Goal: Task Accomplishment & Management: Use online tool/utility

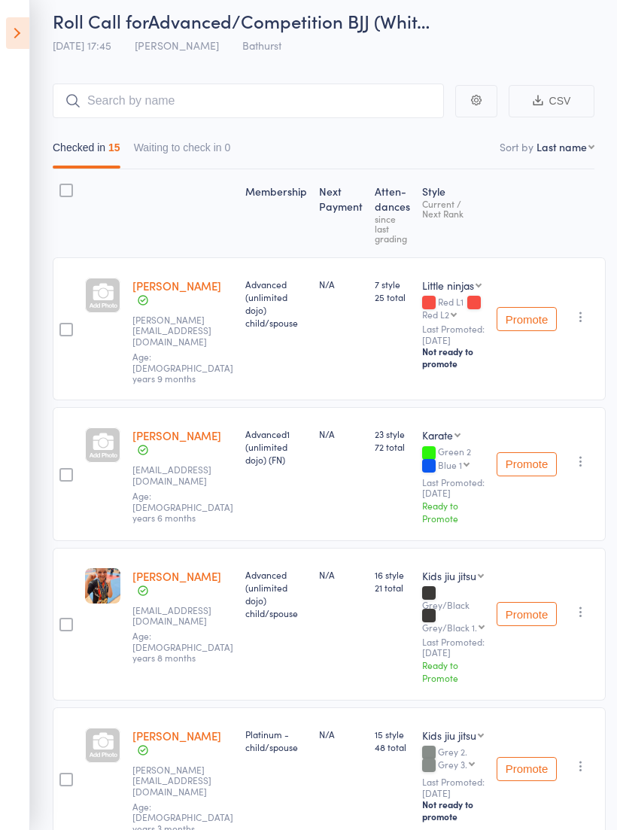
click at [12, 29] on icon at bounding box center [17, 33] width 23 height 32
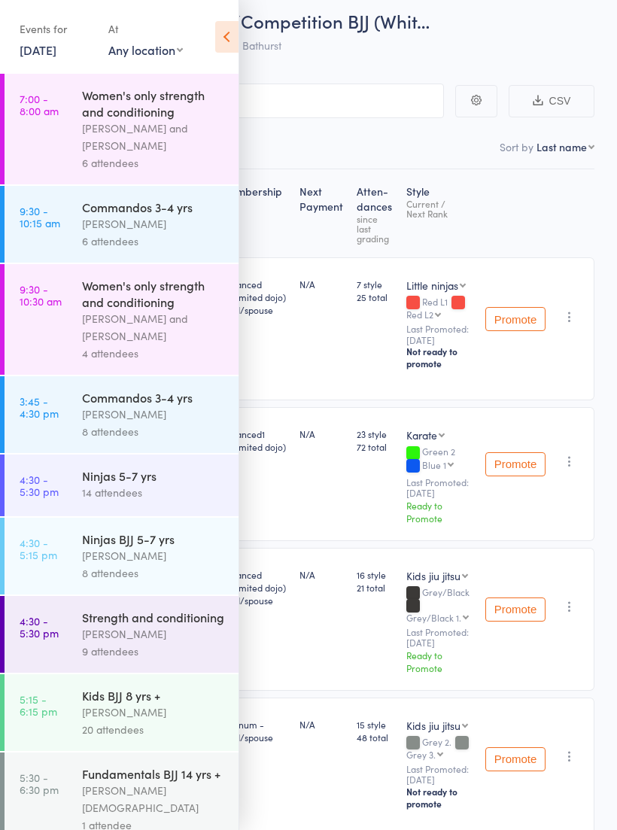
click at [227, 34] on icon at bounding box center [226, 37] width 23 height 32
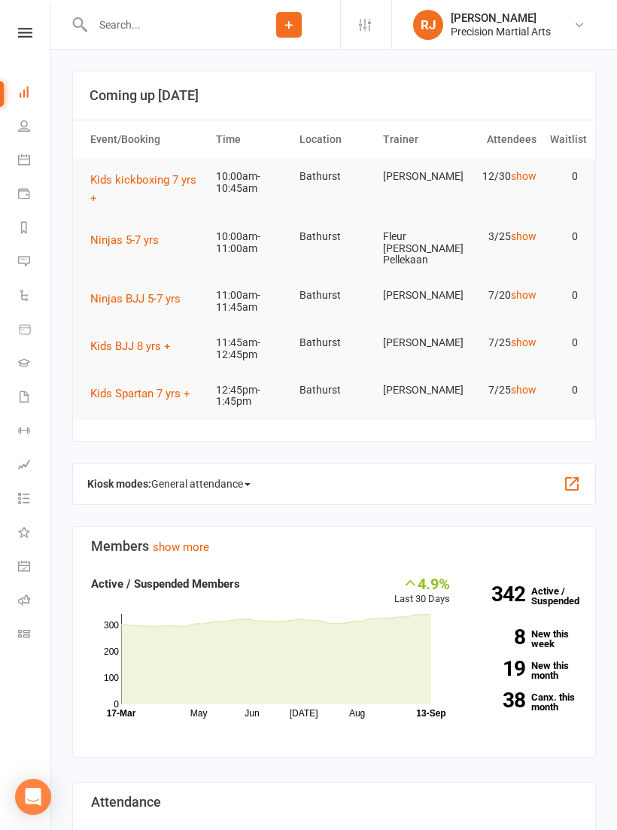
click at [25, 32] on icon at bounding box center [25, 33] width 14 height 10
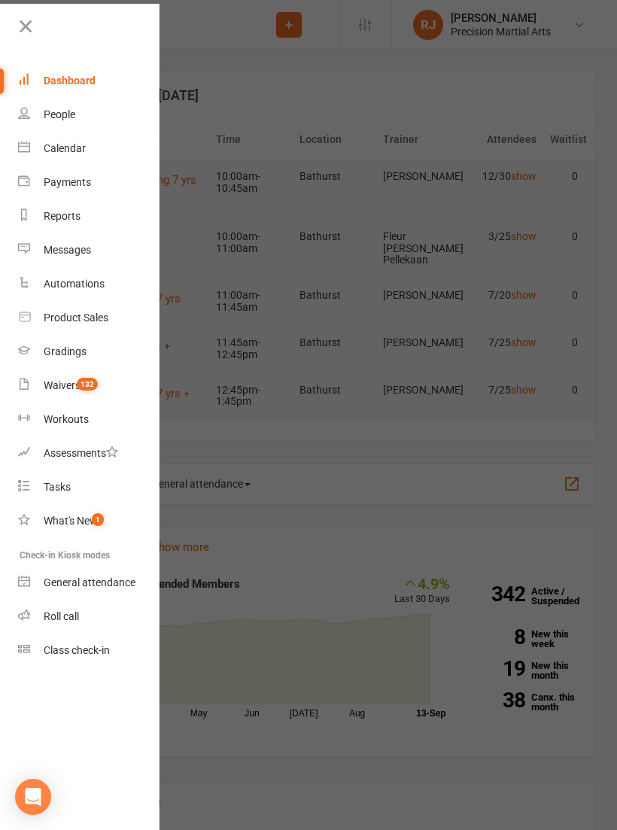
click at [77, 614] on div "Roll call" at bounding box center [61, 616] width 35 height 12
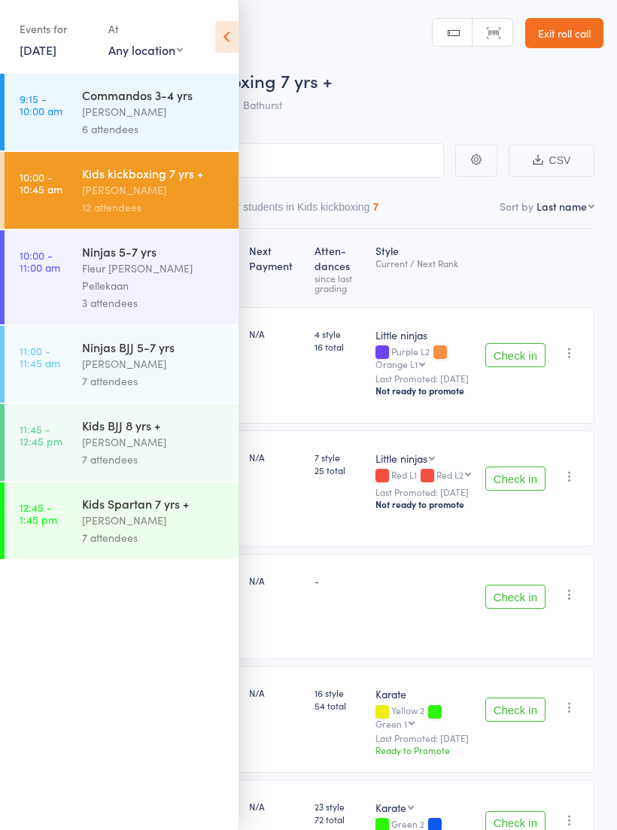
click at [162, 181] on div "Kids kickboxing 7 yrs +" at bounding box center [154, 173] width 144 height 17
click at [226, 43] on icon at bounding box center [226, 37] width 23 height 32
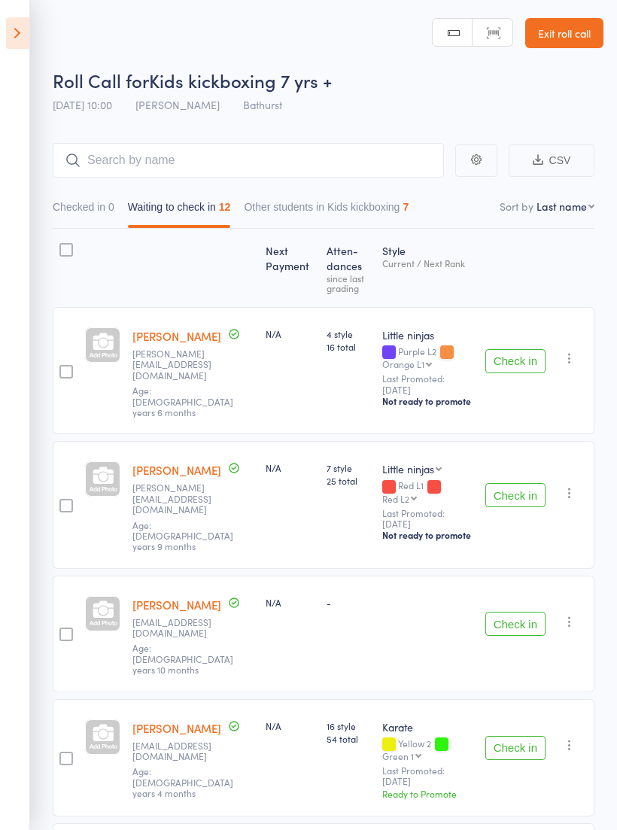
click at [533, 357] on button "Check in" at bounding box center [515, 361] width 60 height 24
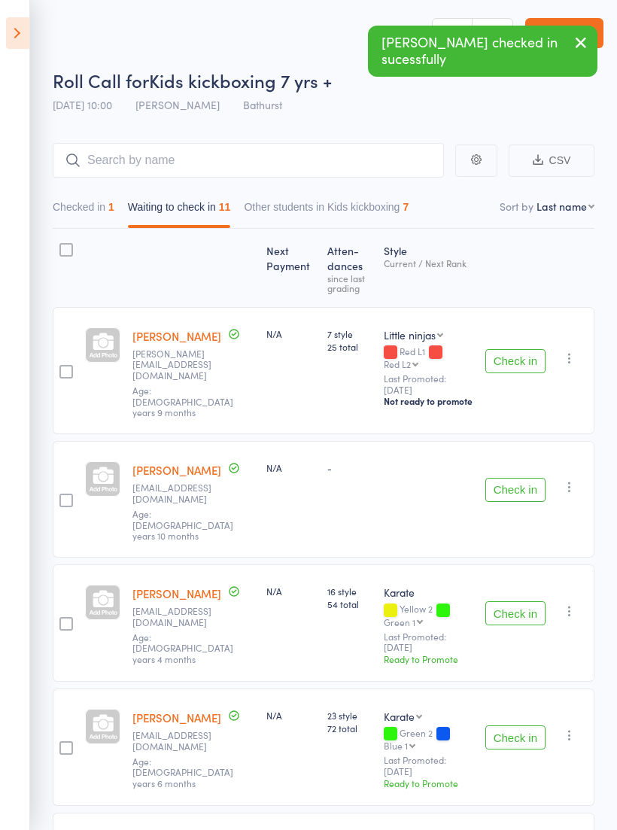
click at [498, 352] on button "Check in" at bounding box center [515, 361] width 60 height 24
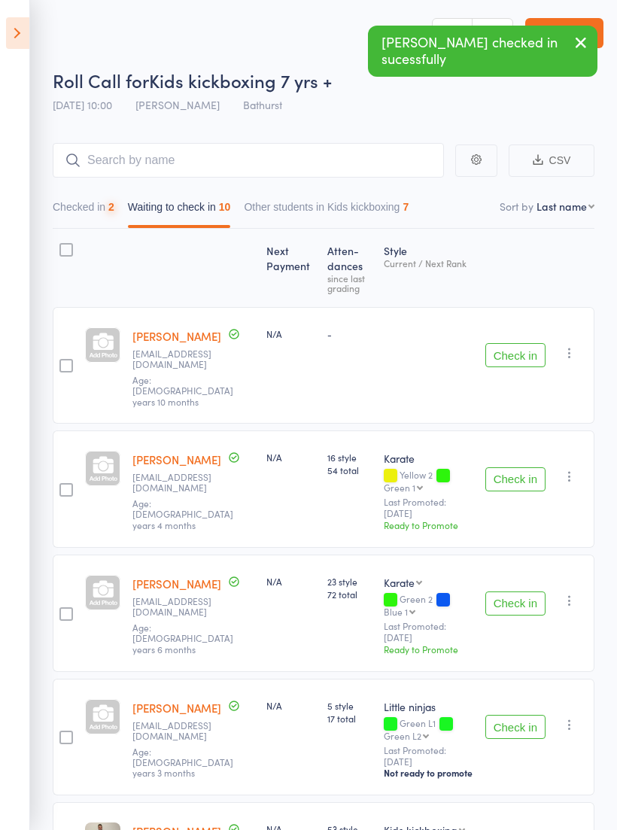
scroll to position [6, 0]
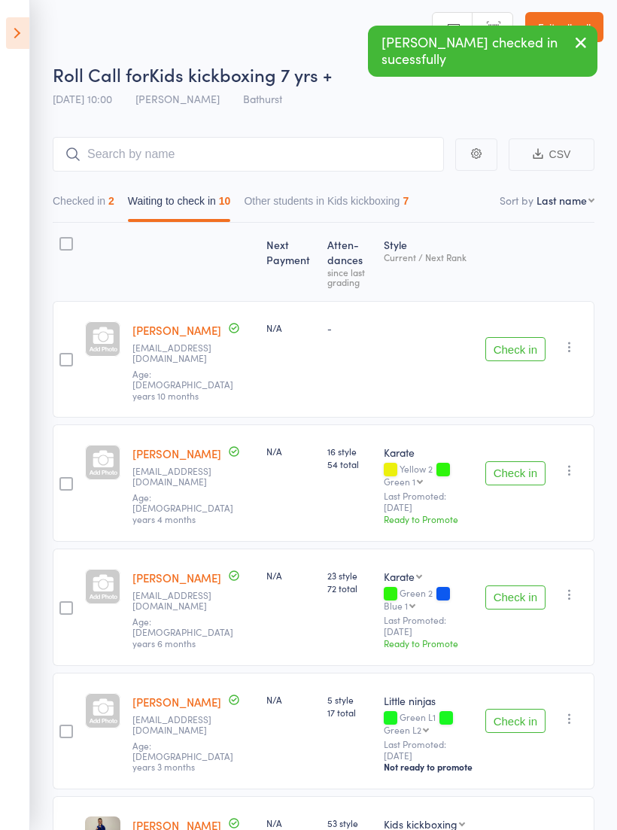
click at [568, 343] on icon "button" at bounding box center [569, 346] width 15 height 15
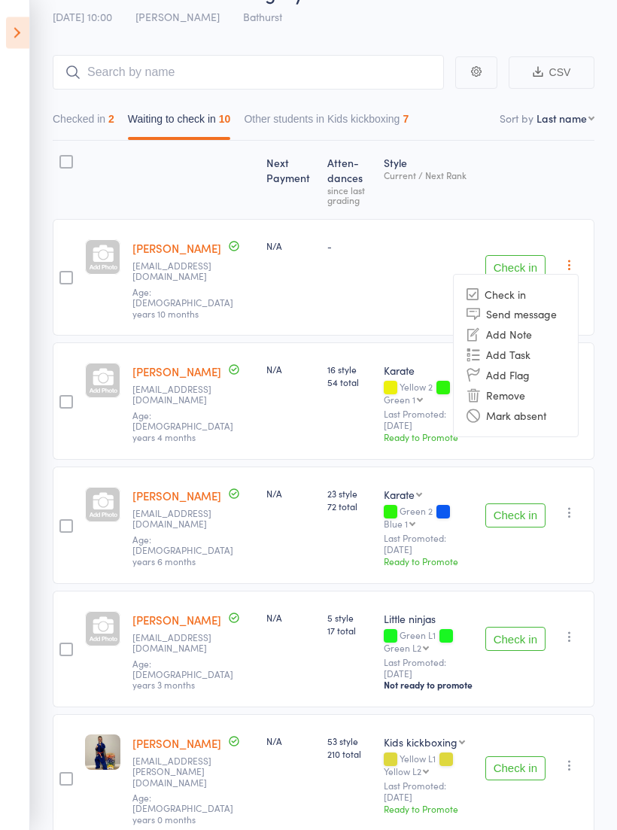
scroll to position [89, 0]
click at [516, 386] on li "Remove" at bounding box center [516, 394] width 124 height 20
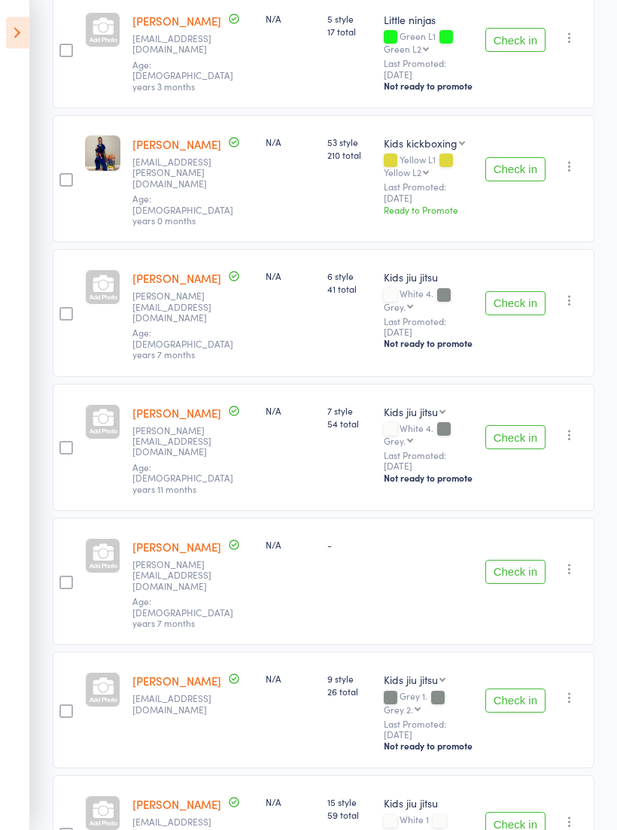
scroll to position [563, 0]
click at [523, 688] on button "Check in" at bounding box center [515, 700] width 60 height 24
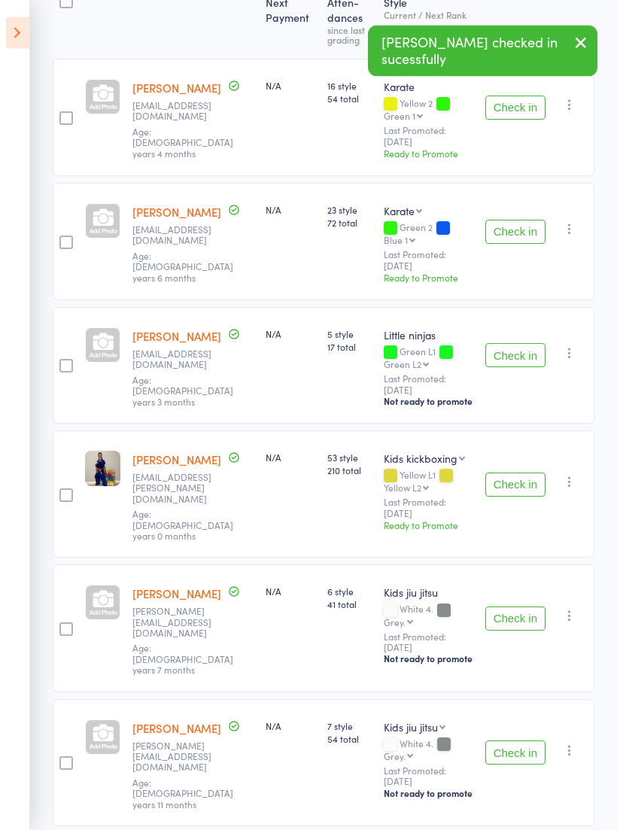
scroll to position [248, 0]
click at [512, 232] on button "Check in" at bounding box center [515, 232] width 60 height 24
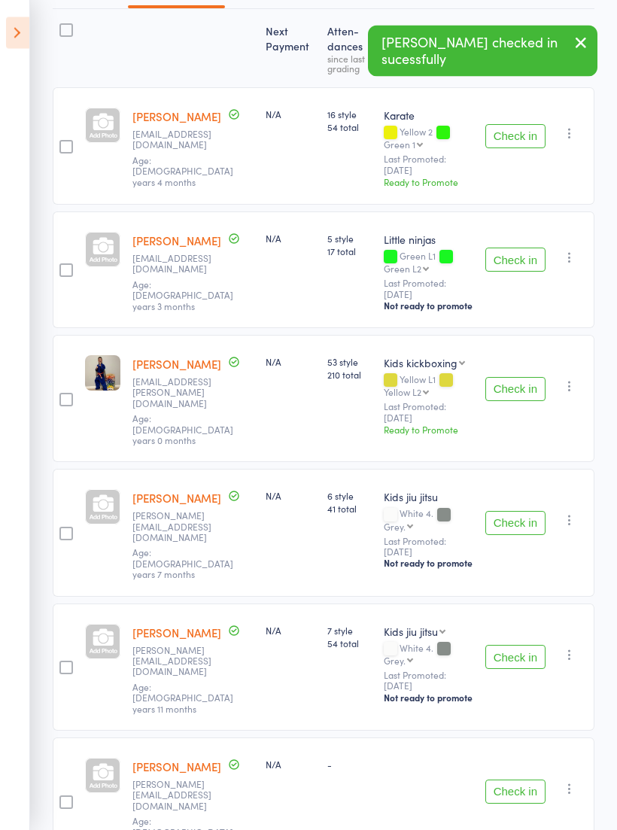
scroll to position [217, 0]
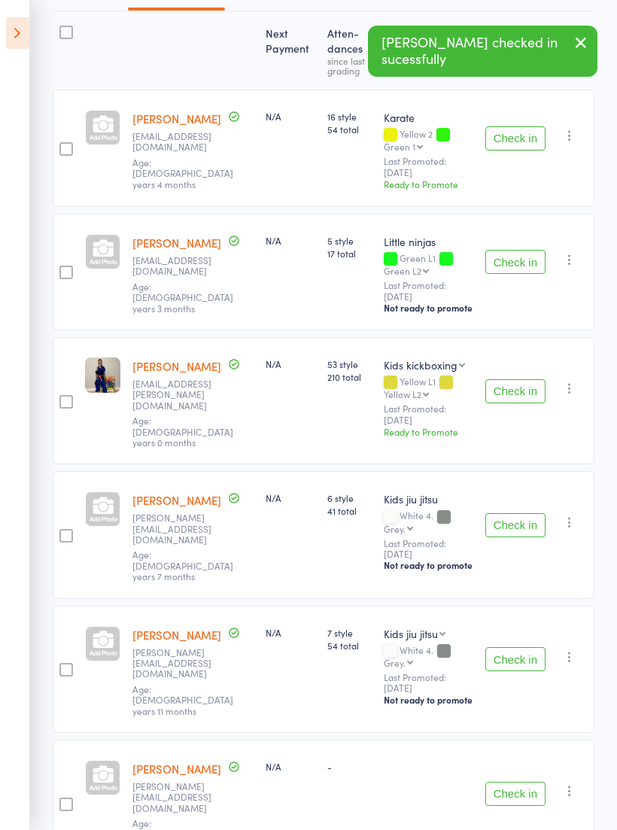
click at [508, 266] on button "Check in" at bounding box center [515, 262] width 60 height 24
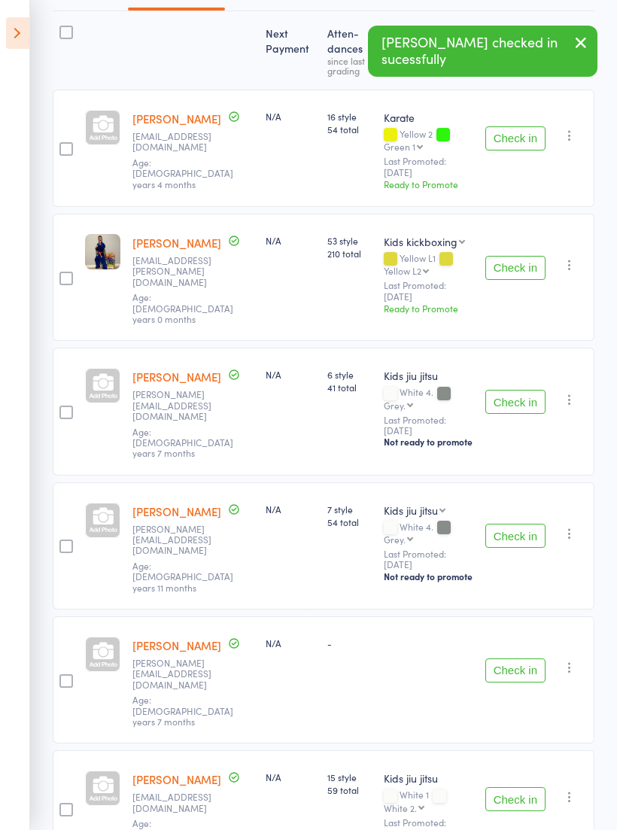
click at [519, 137] on button "Check in" at bounding box center [515, 138] width 60 height 24
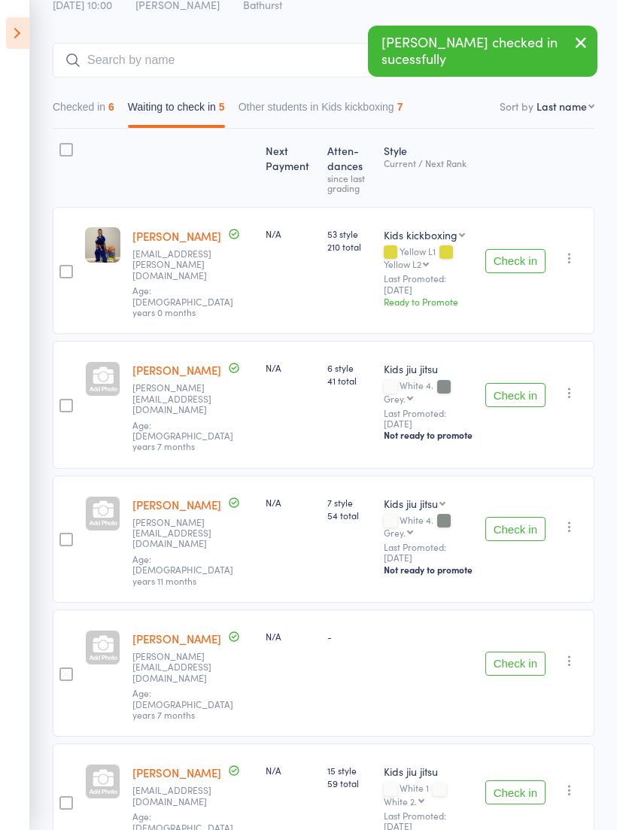
click at [575, 255] on icon "button" at bounding box center [569, 257] width 15 height 15
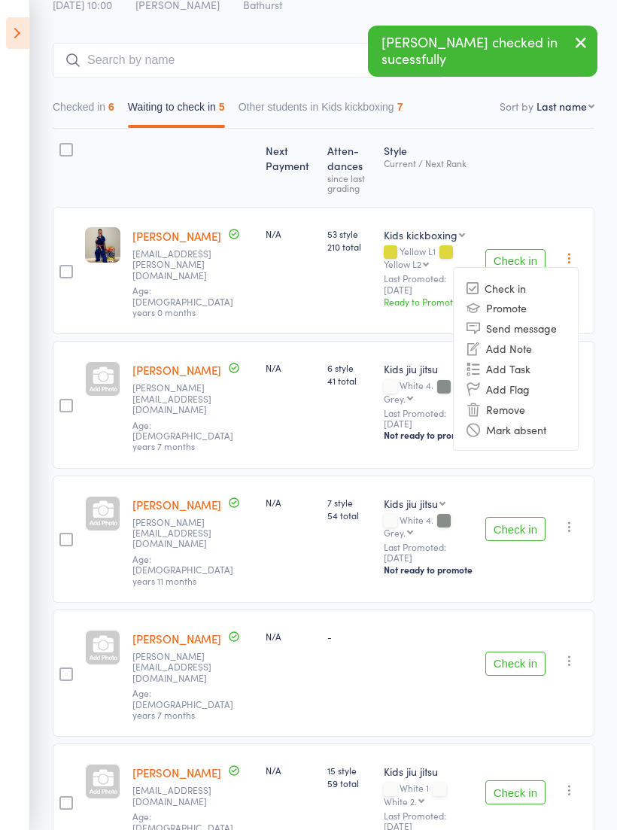
click at [517, 400] on li "Remove" at bounding box center [516, 409] width 124 height 20
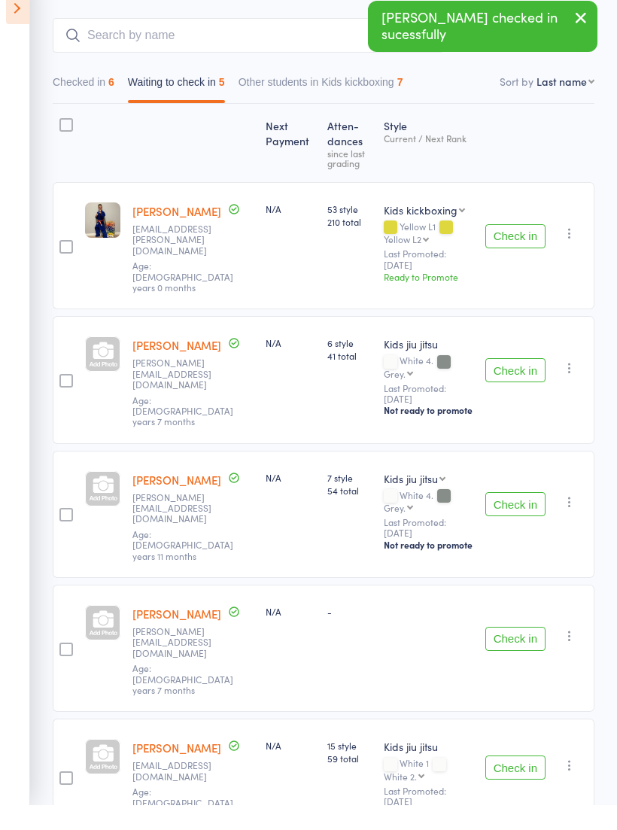
scroll to position [29, 0]
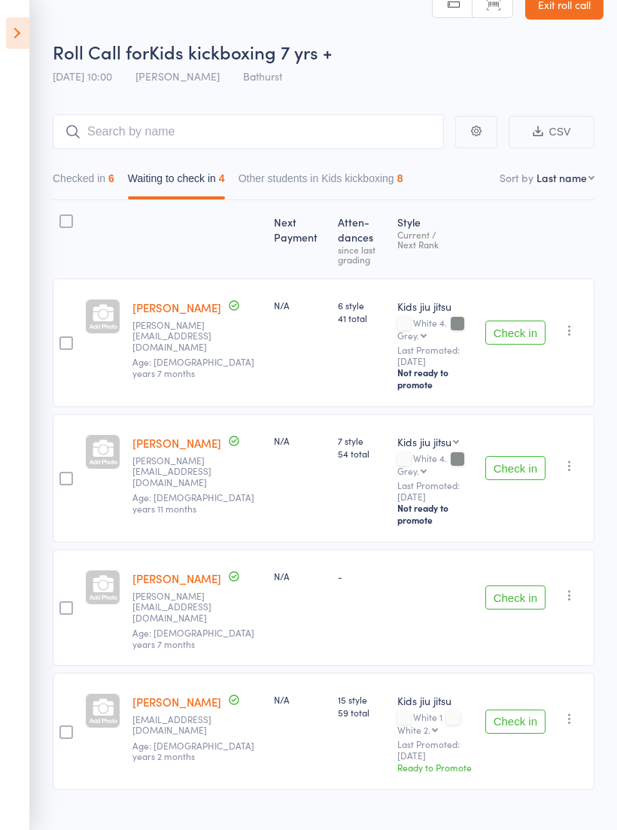
click at [514, 338] on button "Check in" at bounding box center [515, 332] width 60 height 24
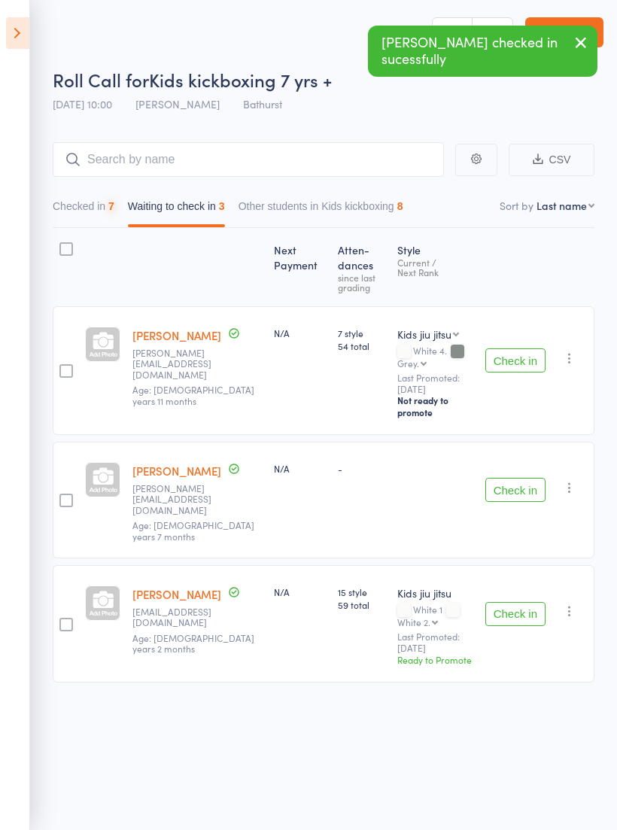
click at [529, 349] on button "Check in" at bounding box center [515, 360] width 60 height 24
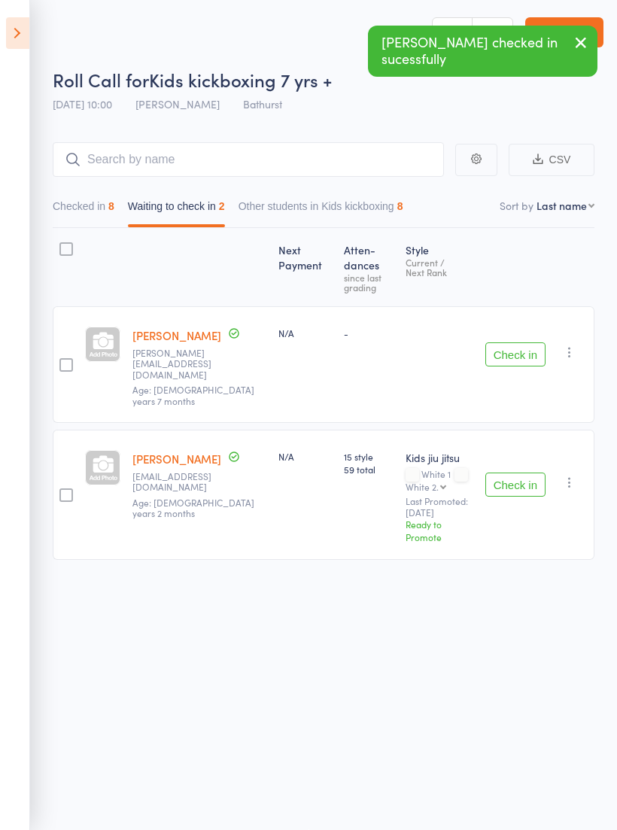
click at [518, 342] on button "Check in" at bounding box center [515, 354] width 60 height 24
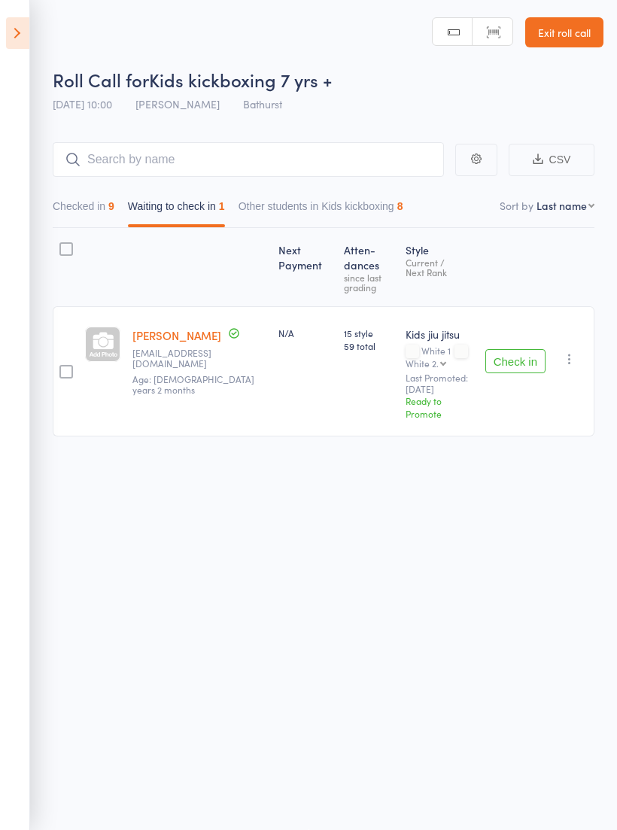
click at [572, 351] on icon "button" at bounding box center [569, 358] width 15 height 15
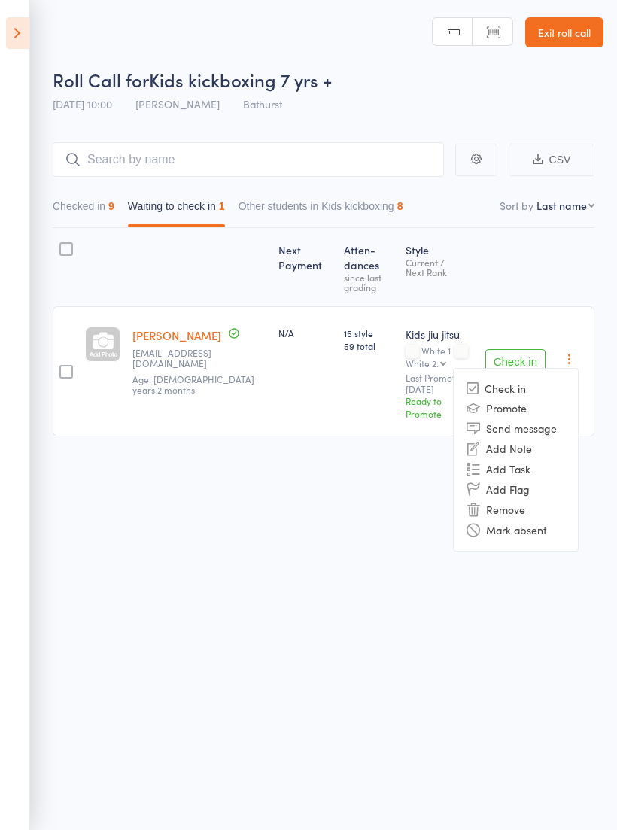
click at [523, 499] on li "Remove" at bounding box center [516, 509] width 124 height 20
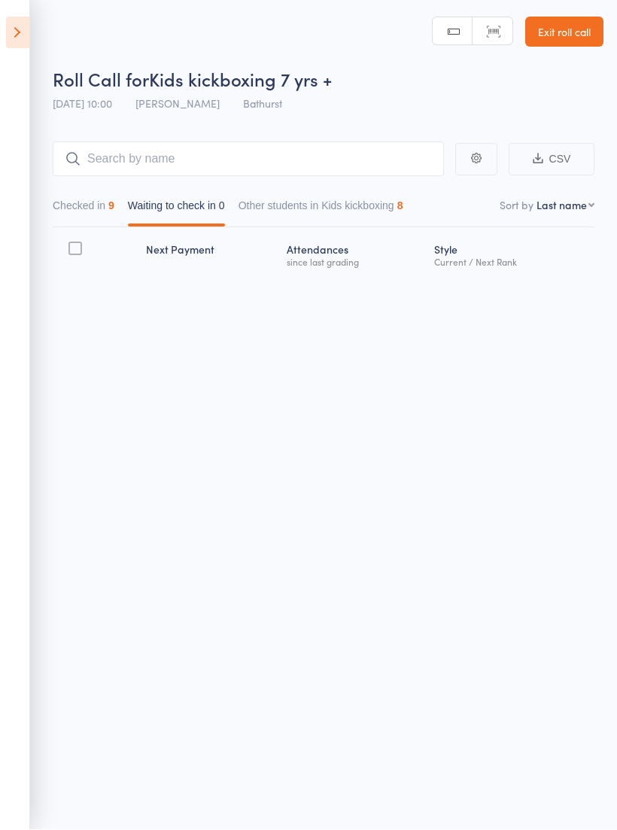
click at [17, 35] on icon at bounding box center [17, 33] width 23 height 32
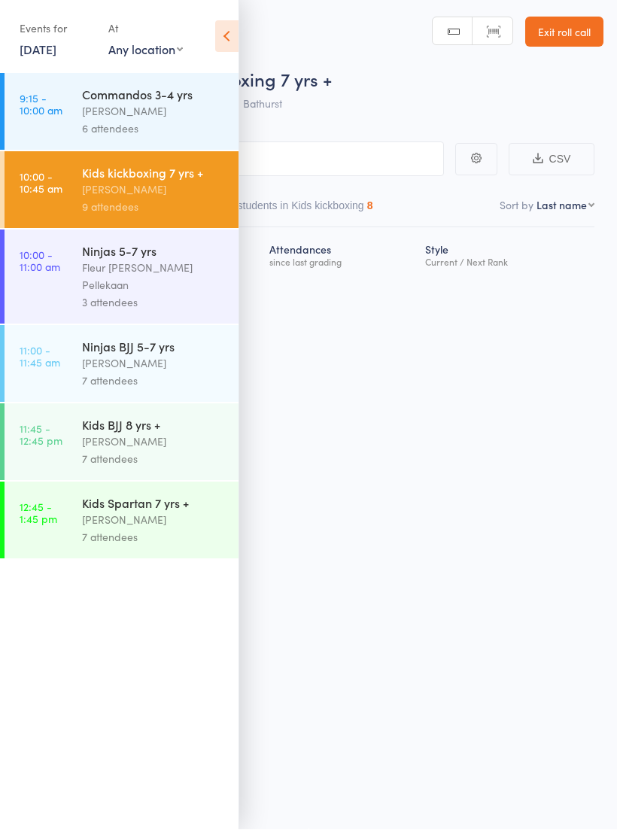
click at [150, 271] on div "Fleur [PERSON_NAME] Pellekaan" at bounding box center [154, 276] width 144 height 35
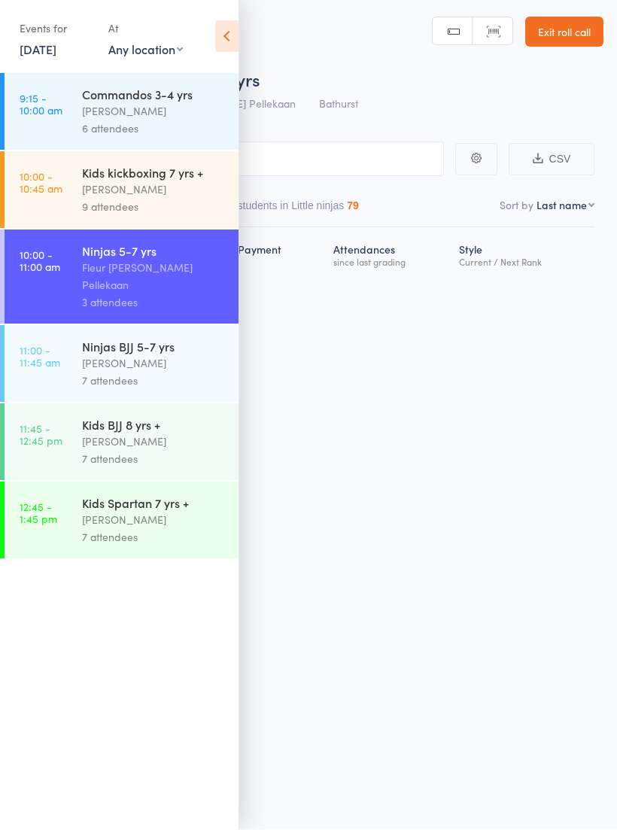
click at [226, 35] on icon at bounding box center [226, 37] width 23 height 32
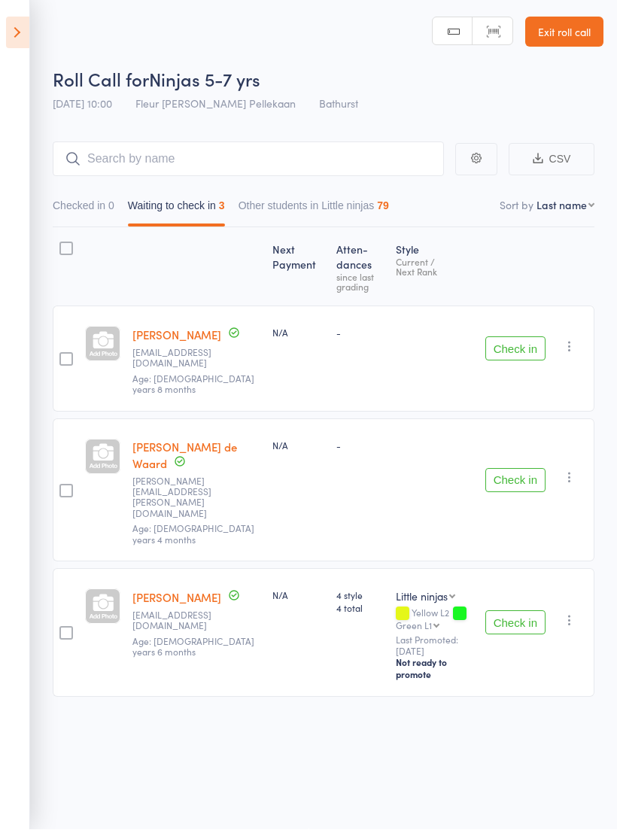
click at [508, 611] on button "Check in" at bounding box center [515, 623] width 60 height 24
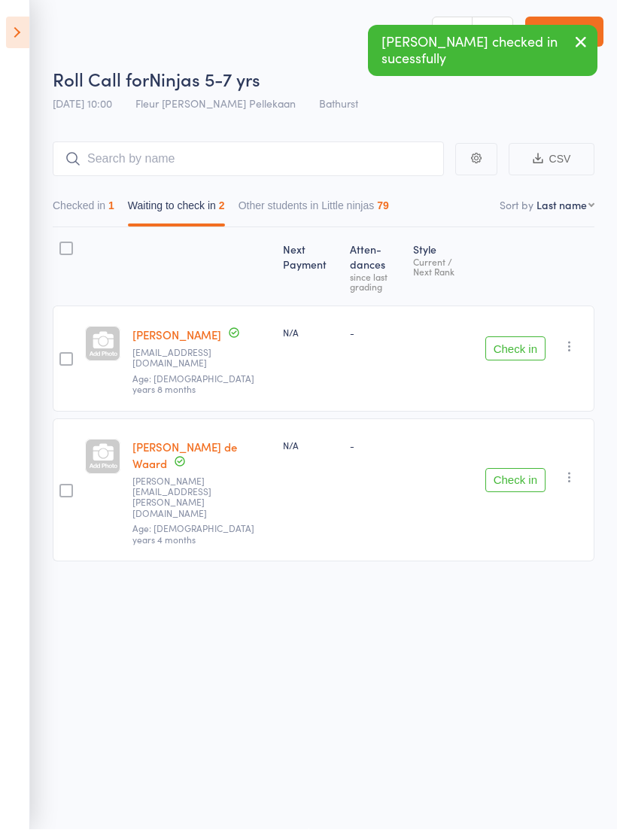
click at [520, 337] on button "Check in" at bounding box center [515, 349] width 60 height 24
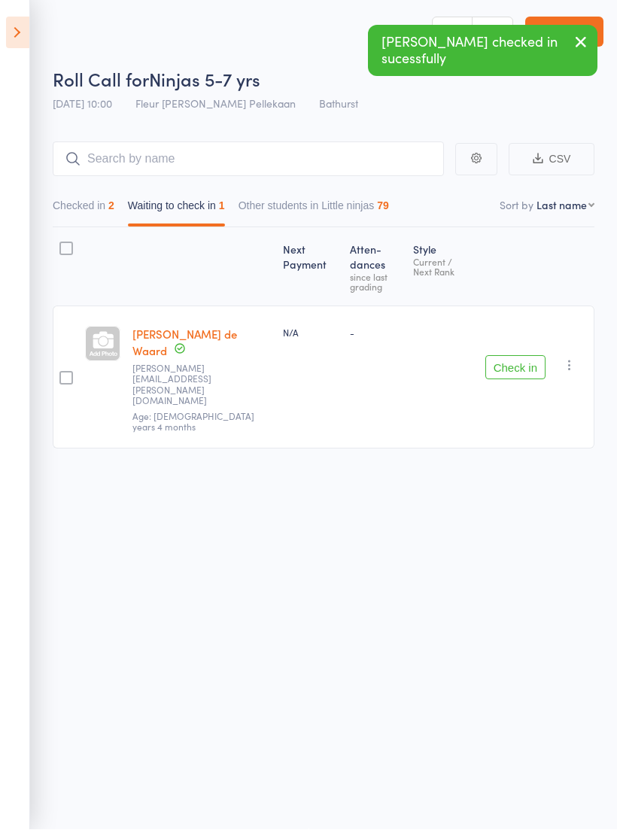
click at [526, 356] on button "Check in" at bounding box center [515, 368] width 60 height 24
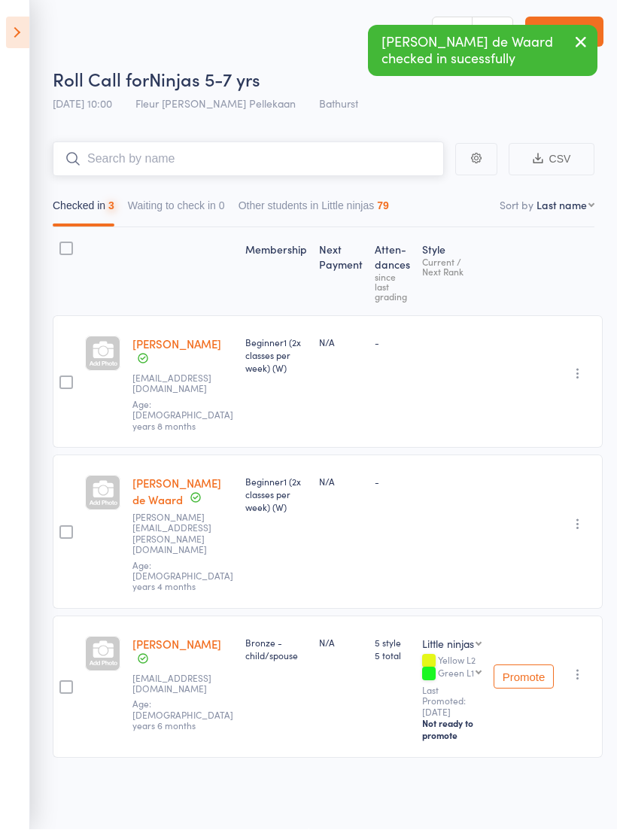
click at [358, 156] on input "search" at bounding box center [248, 159] width 391 height 35
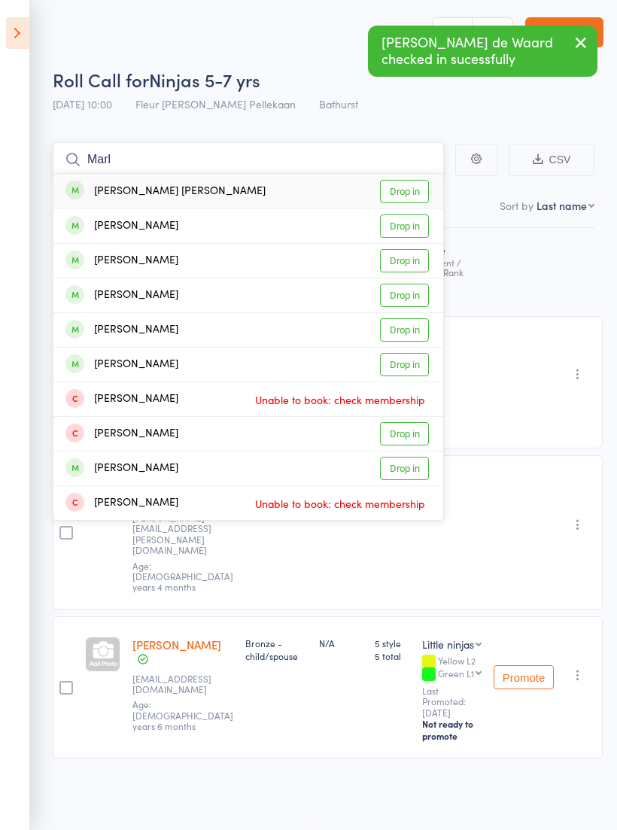
type input "Marl"
click at [403, 183] on link "Drop in" at bounding box center [404, 191] width 49 height 23
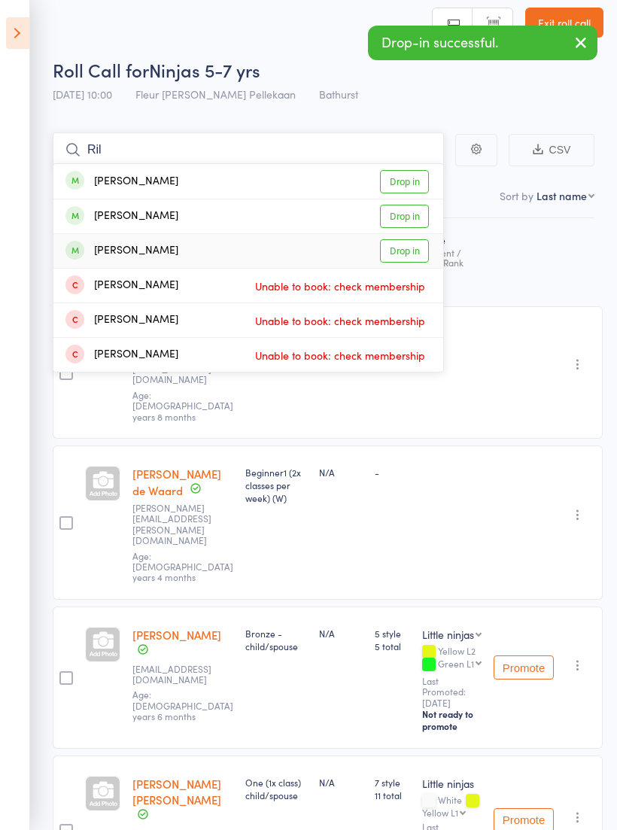
type input "Ril"
click at [408, 255] on link "Drop in" at bounding box center [404, 250] width 49 height 23
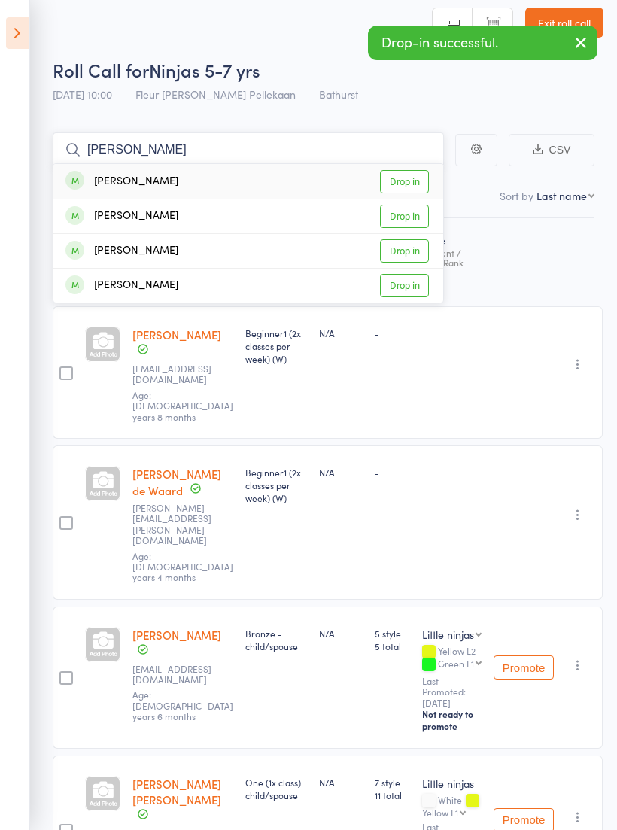
type input "Emily"
click at [410, 213] on link "Drop in" at bounding box center [404, 216] width 49 height 23
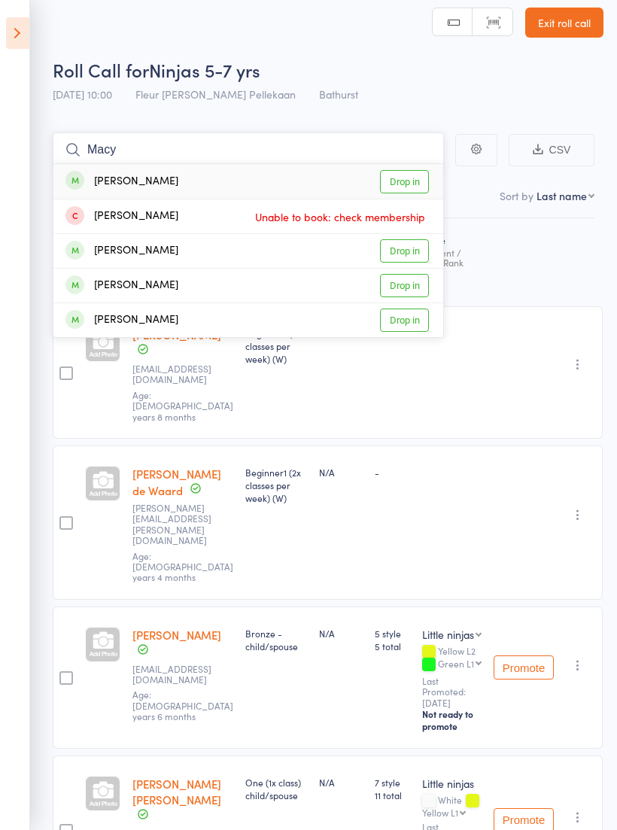
type input "Macy"
click at [410, 180] on link "Drop in" at bounding box center [404, 181] width 49 height 23
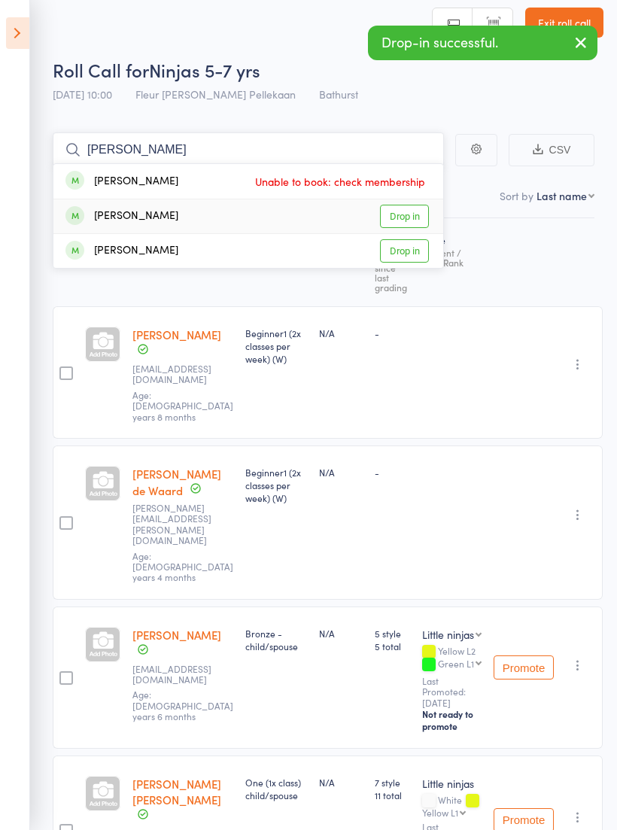
type input "Nick"
click at [411, 222] on link "Drop in" at bounding box center [404, 216] width 49 height 23
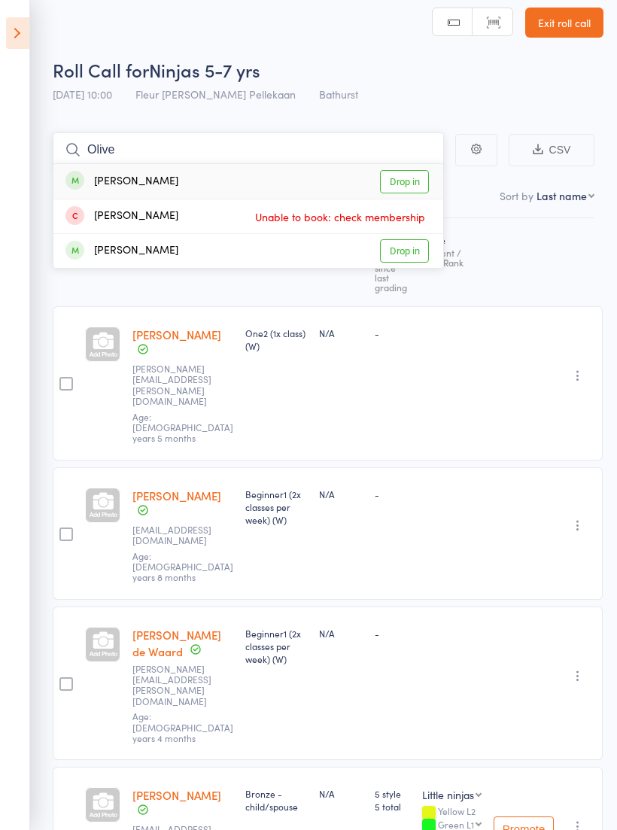
type input "Olive"
click at [414, 177] on link "Drop in" at bounding box center [404, 181] width 49 height 23
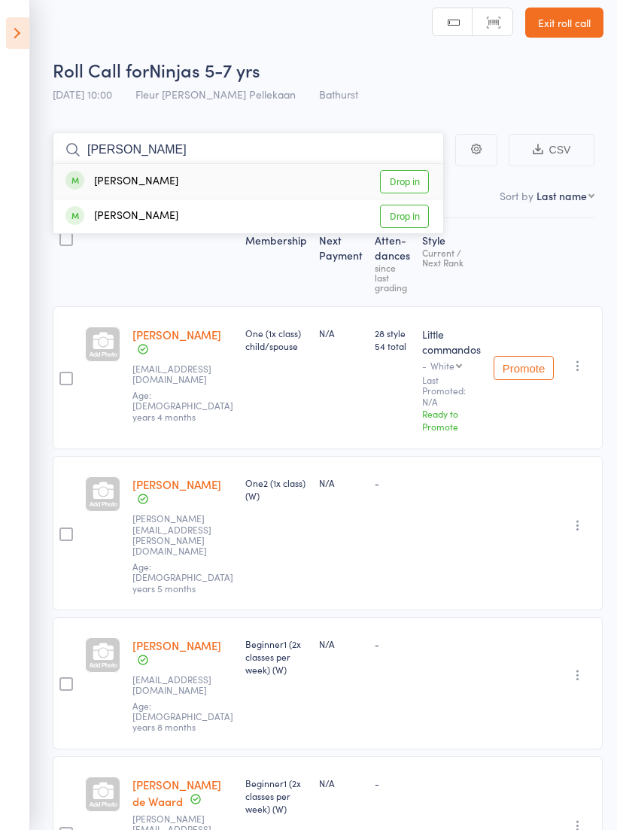
type input "Lara"
click at [405, 185] on link "Drop in" at bounding box center [404, 181] width 49 height 23
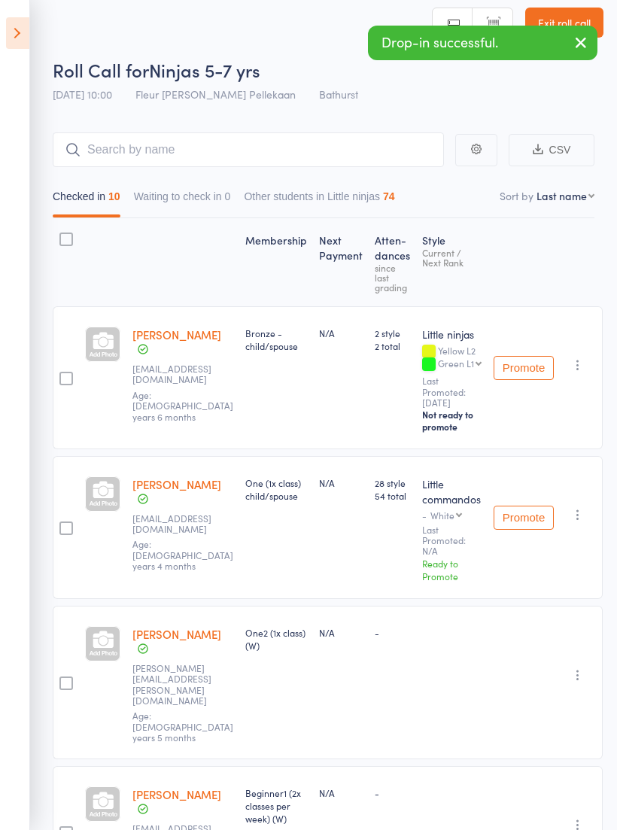
click at [578, 45] on icon "button" at bounding box center [581, 42] width 18 height 19
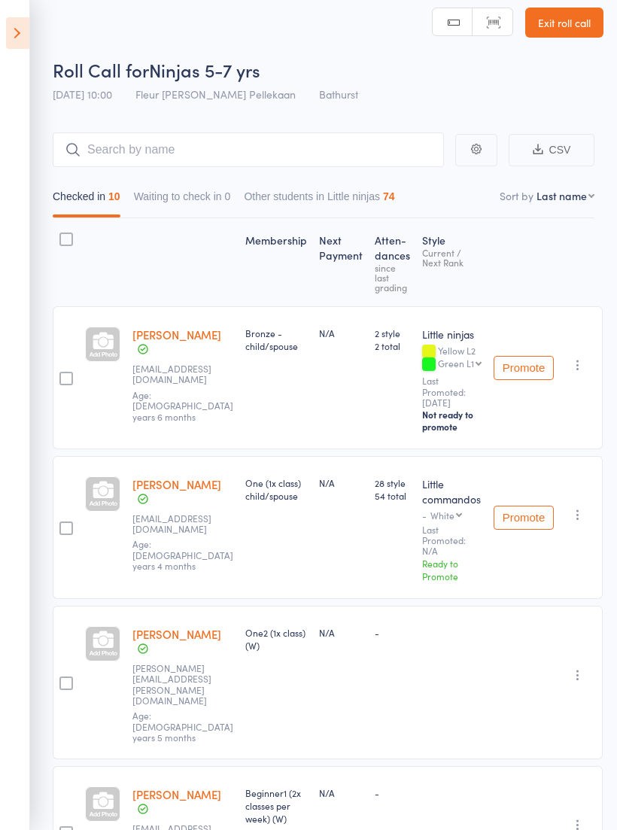
click at [579, 15] on link "Exit roll call" at bounding box center [564, 23] width 78 height 30
